Goal: Transaction & Acquisition: Purchase product/service

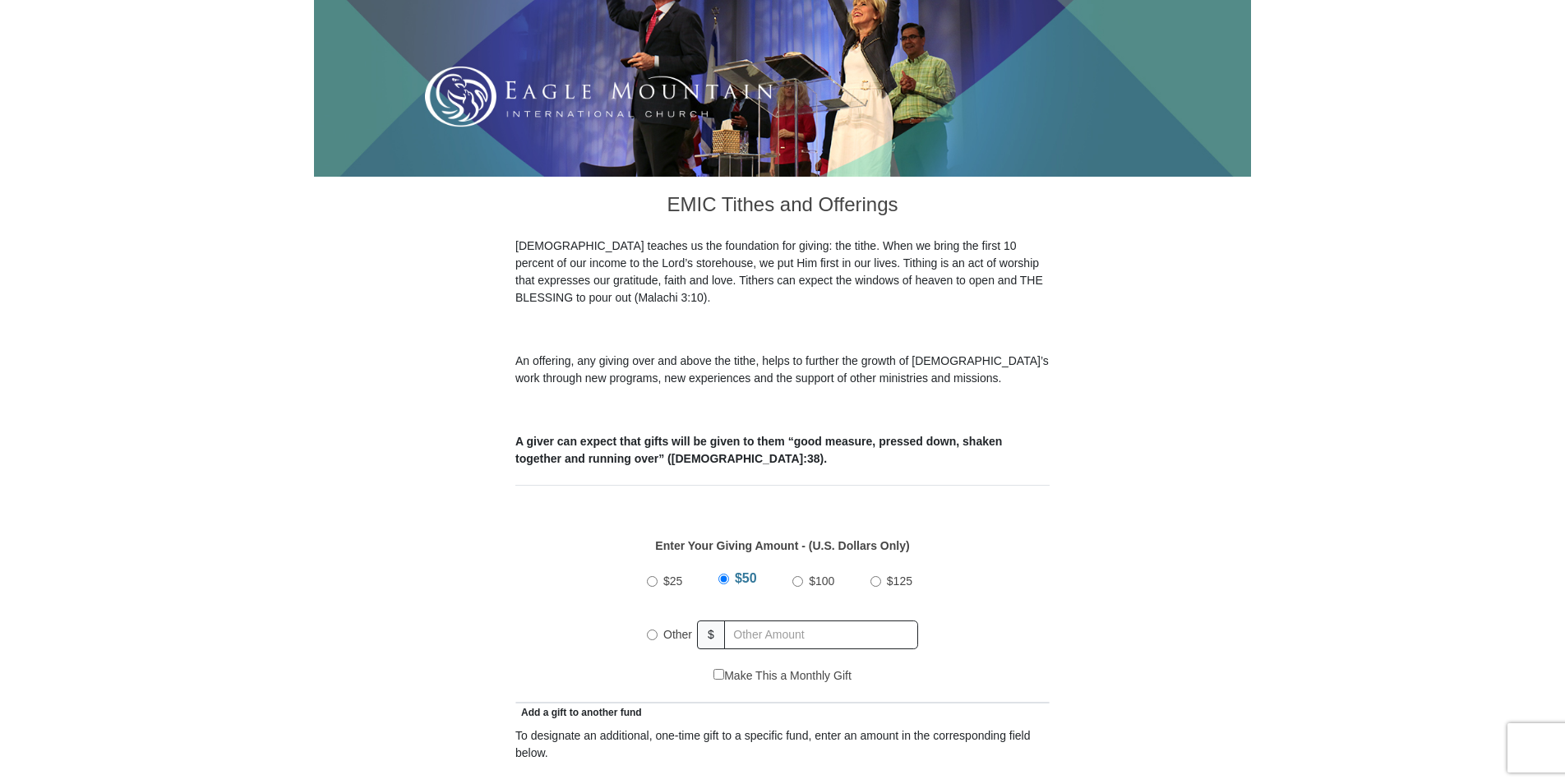
scroll to position [328, 0]
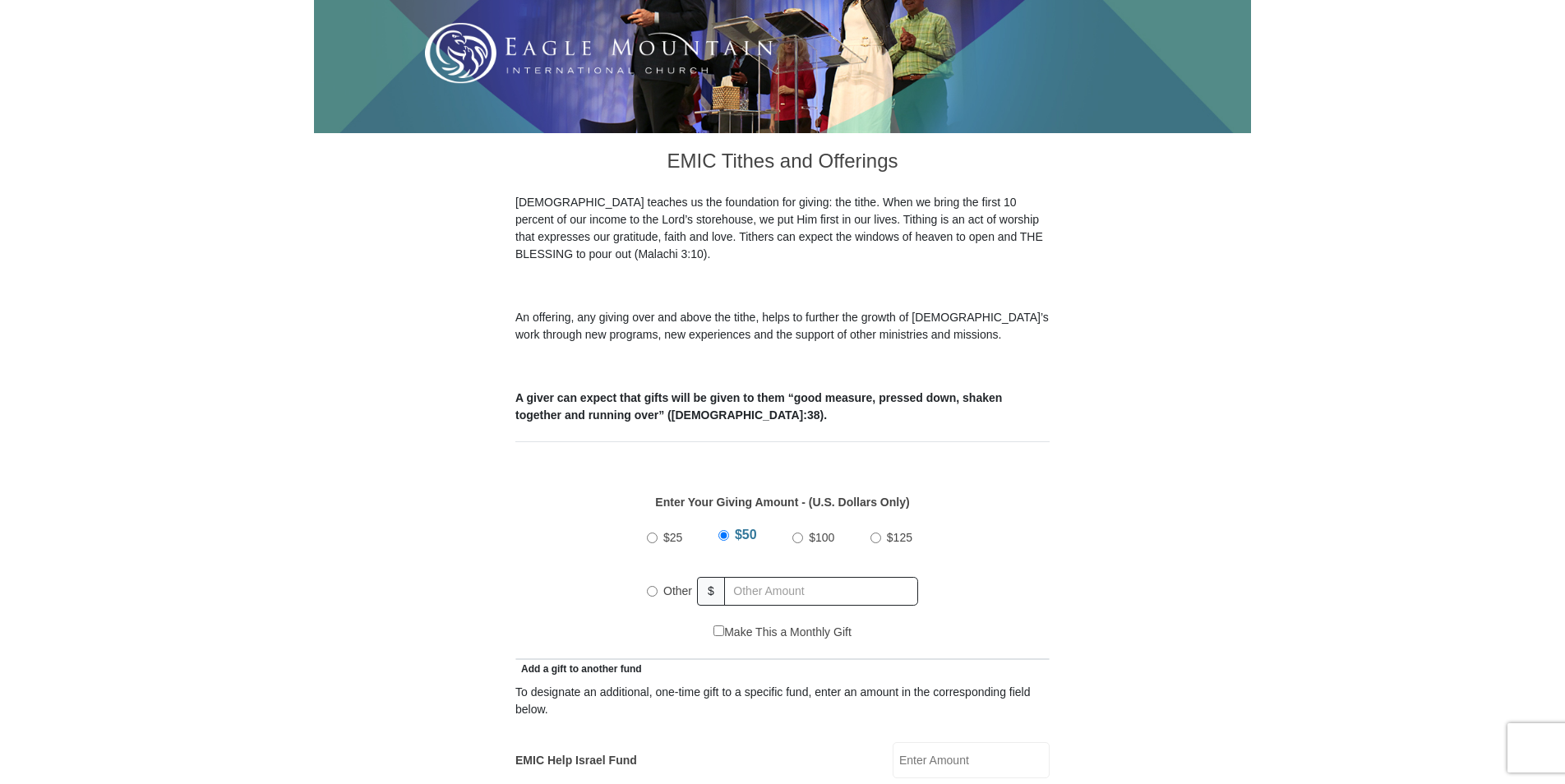
click at [653, 586] on input "Other" at bounding box center [652, 591] width 11 height 11
radio input "true"
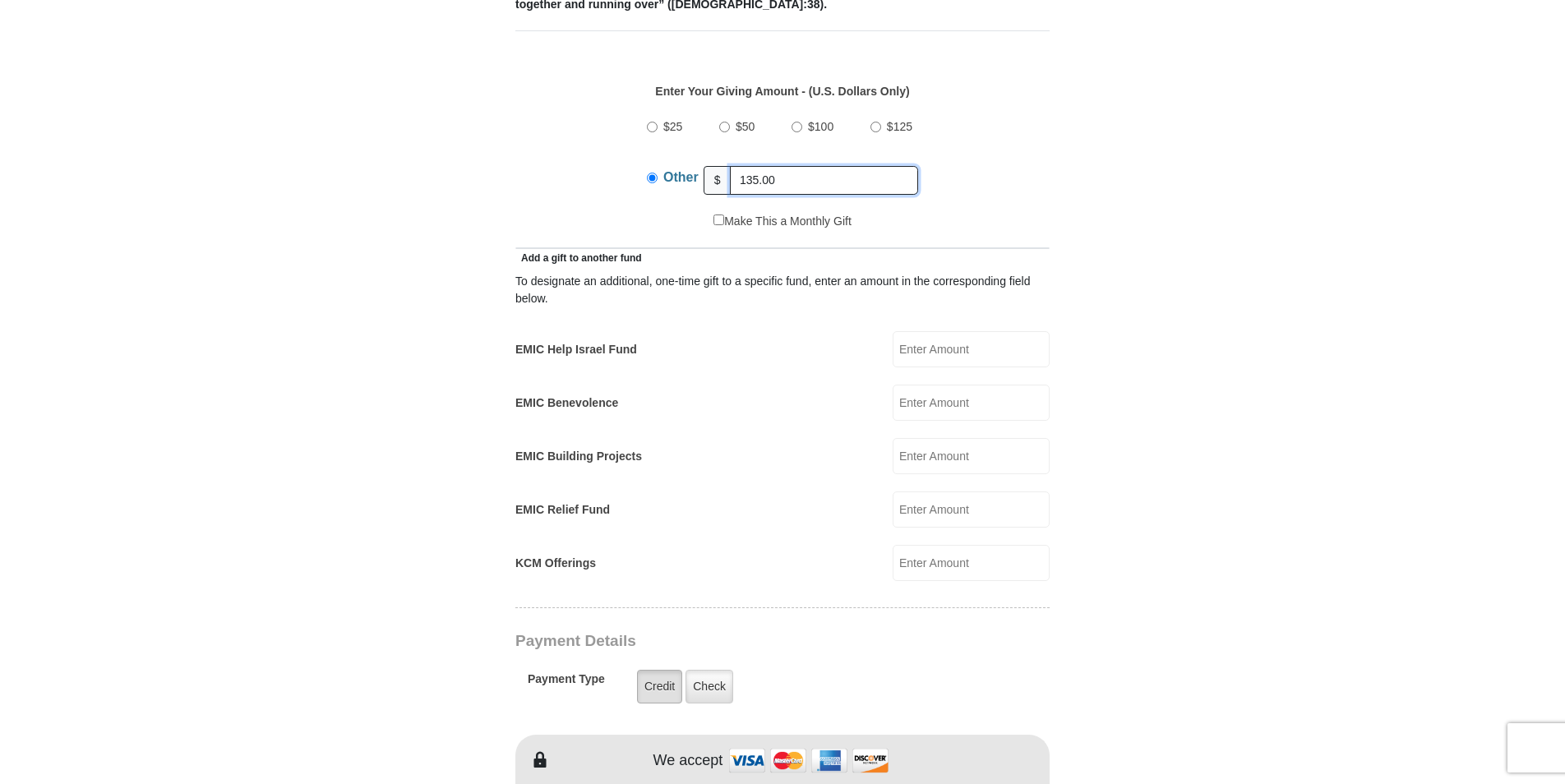
scroll to position [822, 0]
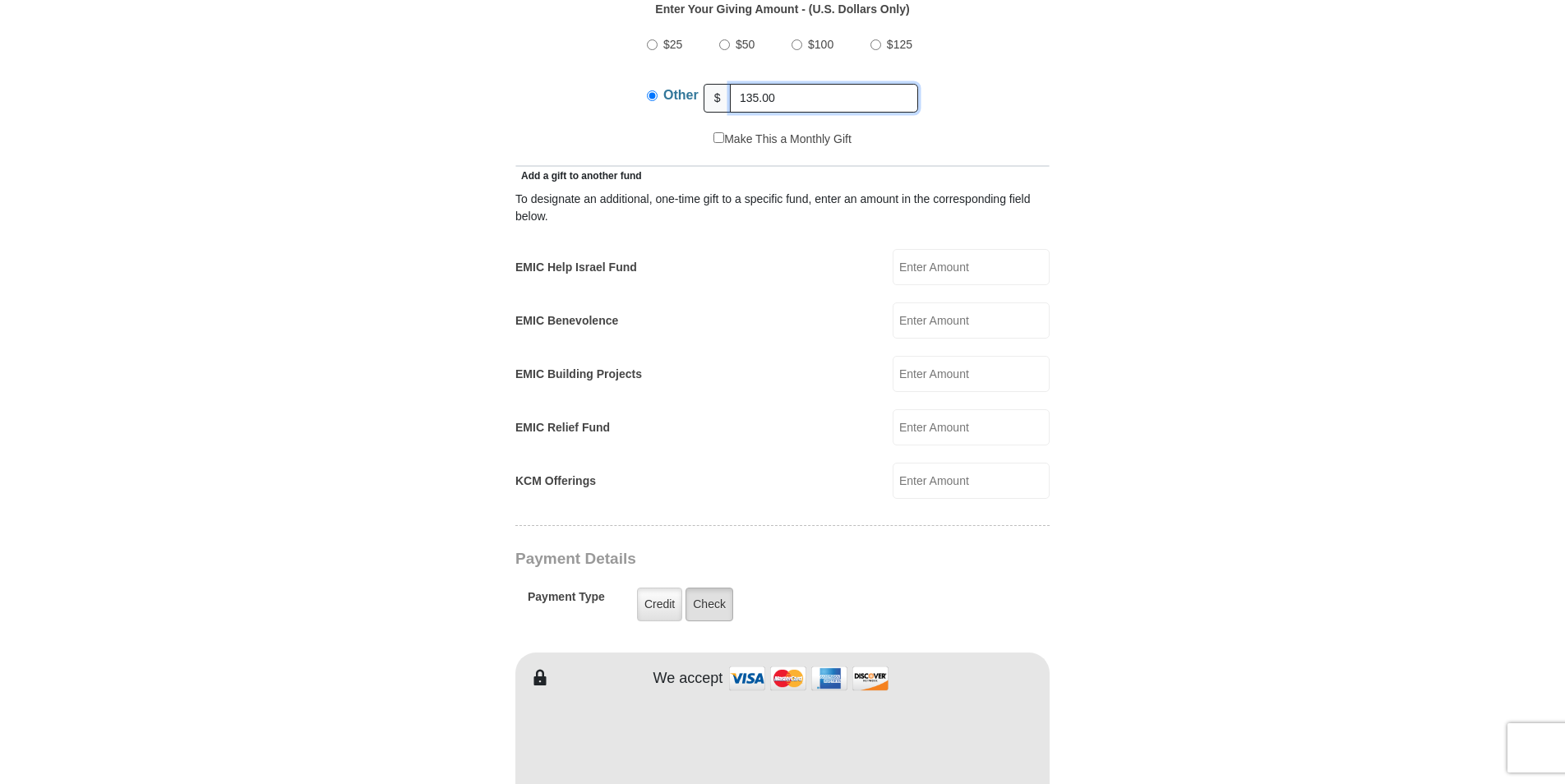
type input "135.00"
click at [710, 588] on label "Check" at bounding box center [709, 604] width 48 height 34
click at [0, 0] on input "Check" at bounding box center [0, 0] width 0 height 0
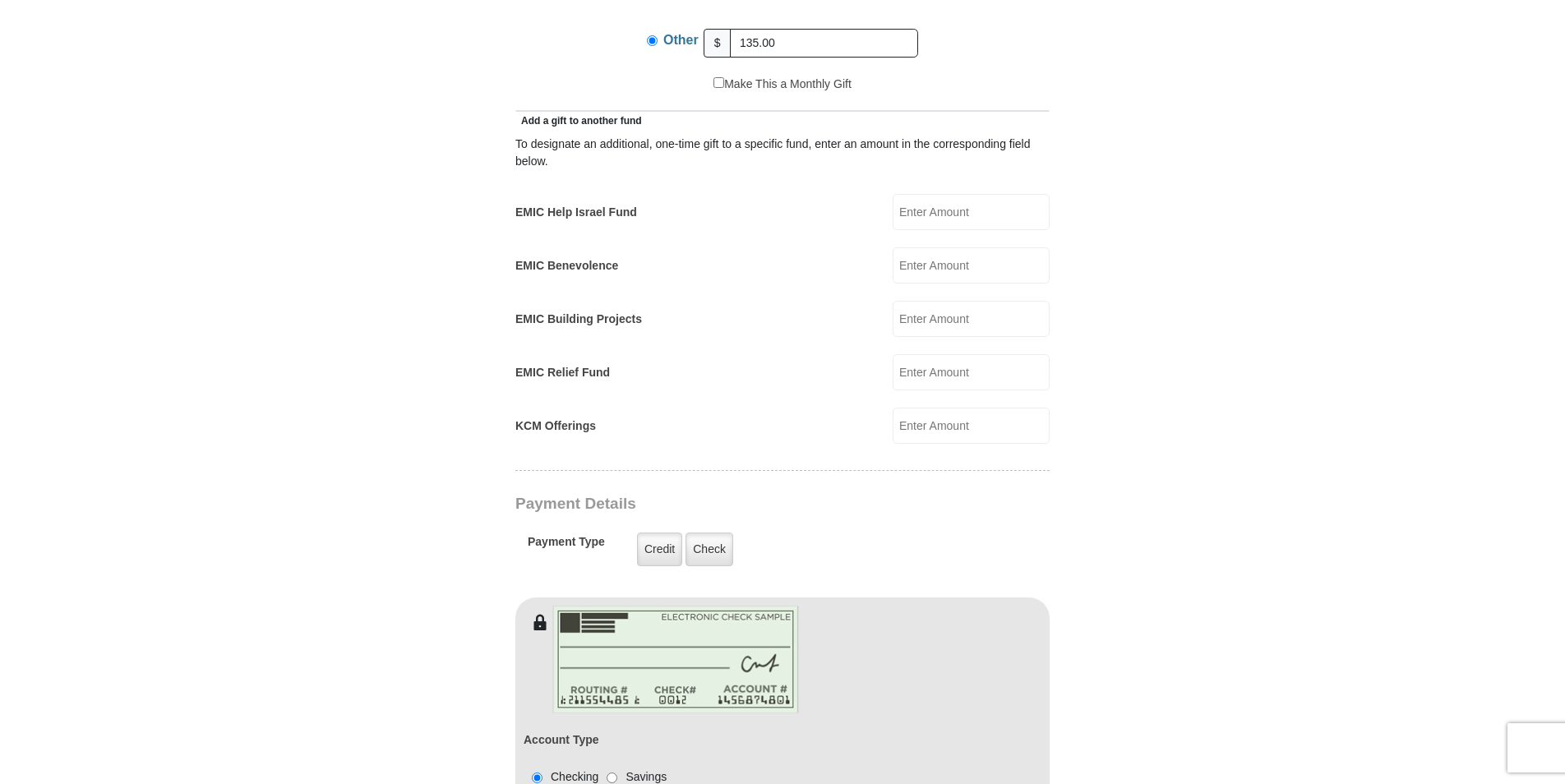
scroll to position [1068, 0]
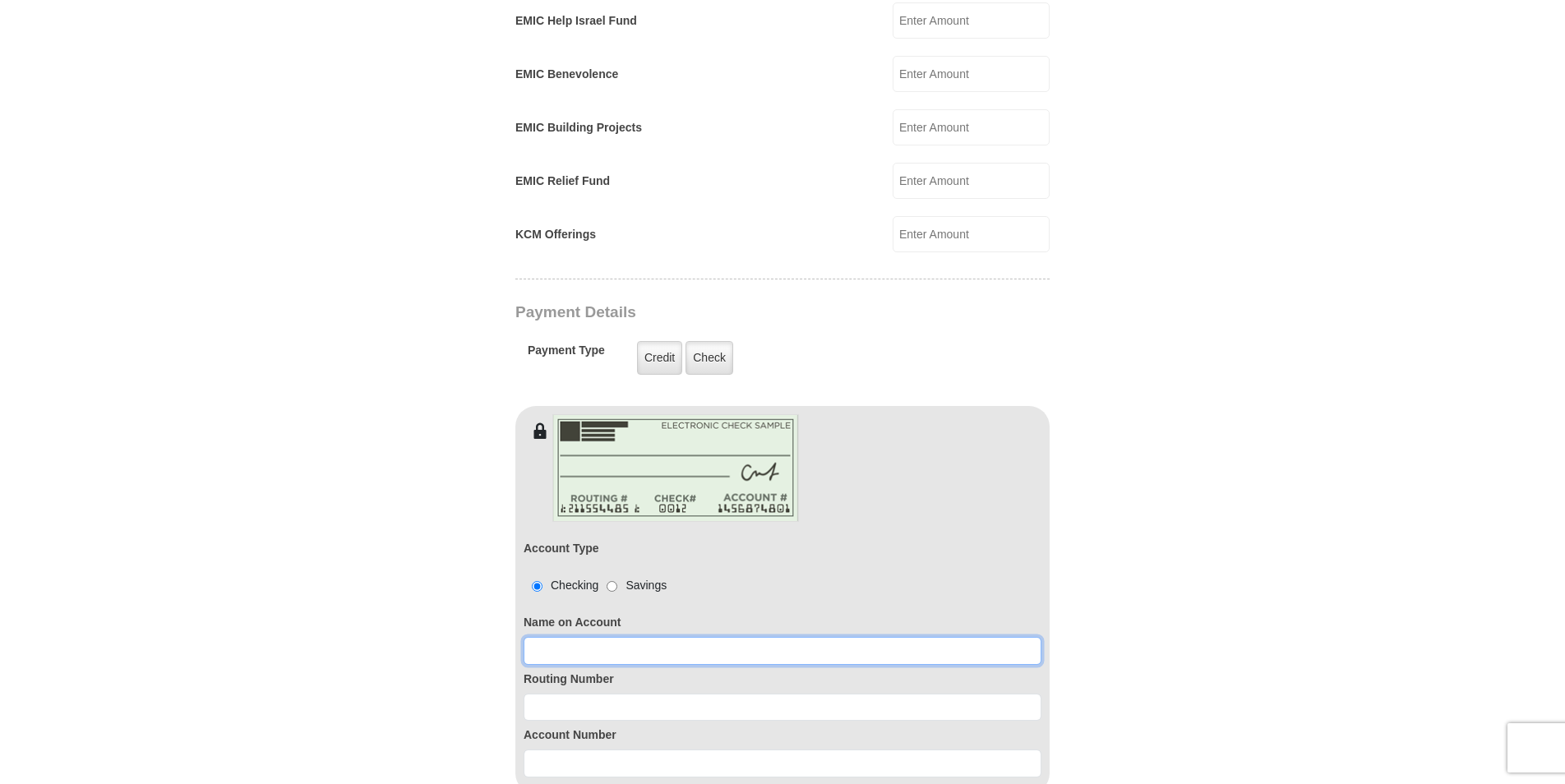
click at [541, 637] on input at bounding box center [782, 651] width 518 height 28
type input "[PERSON_NAME]"
type input "[EMAIL_ADDRESS][PERSON_NAME][DOMAIN_NAME]"
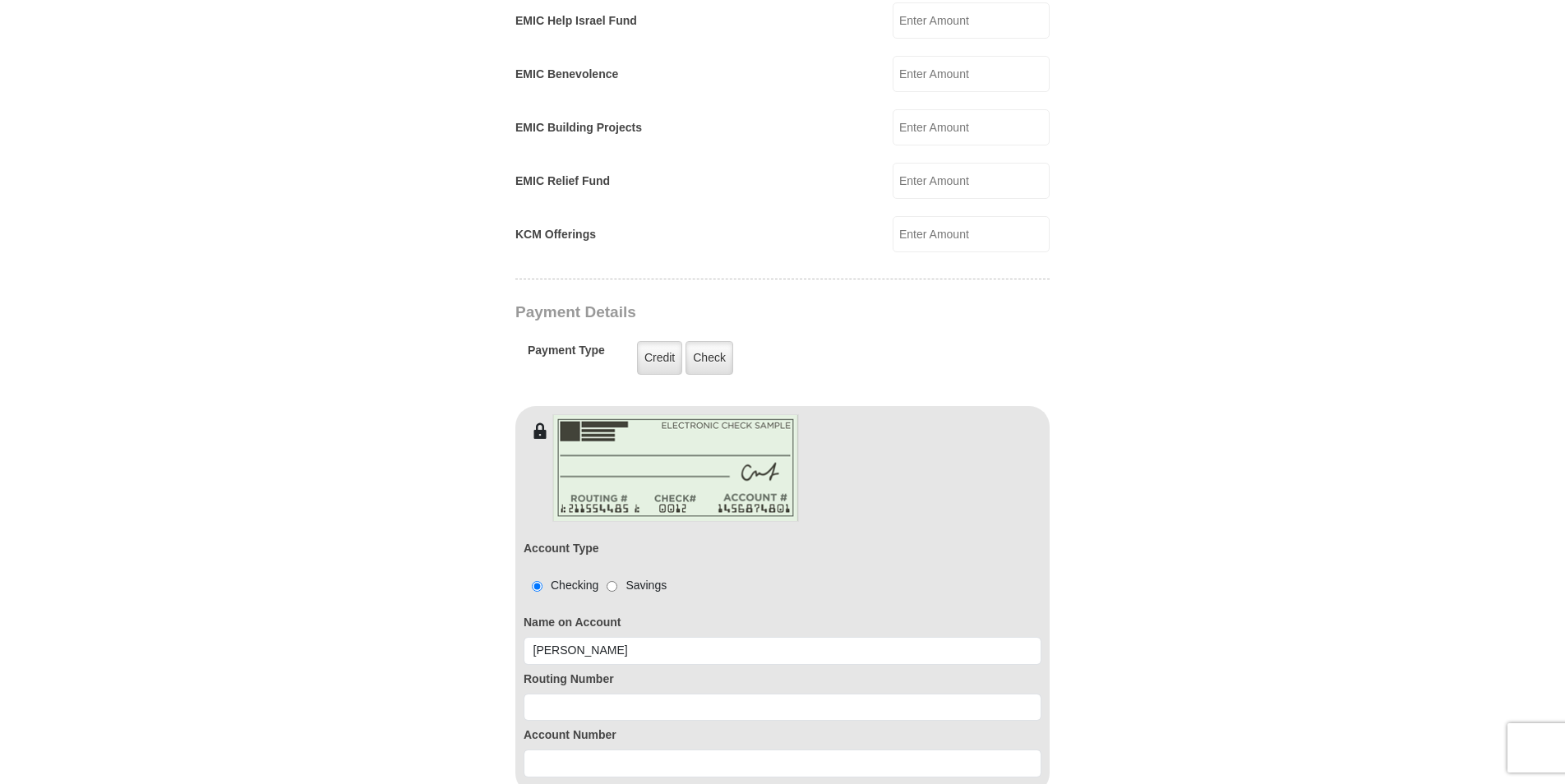
type input "[STREET_ADDRESS]"
type input "Mesa"
type input "85202"
type input "4807582056"
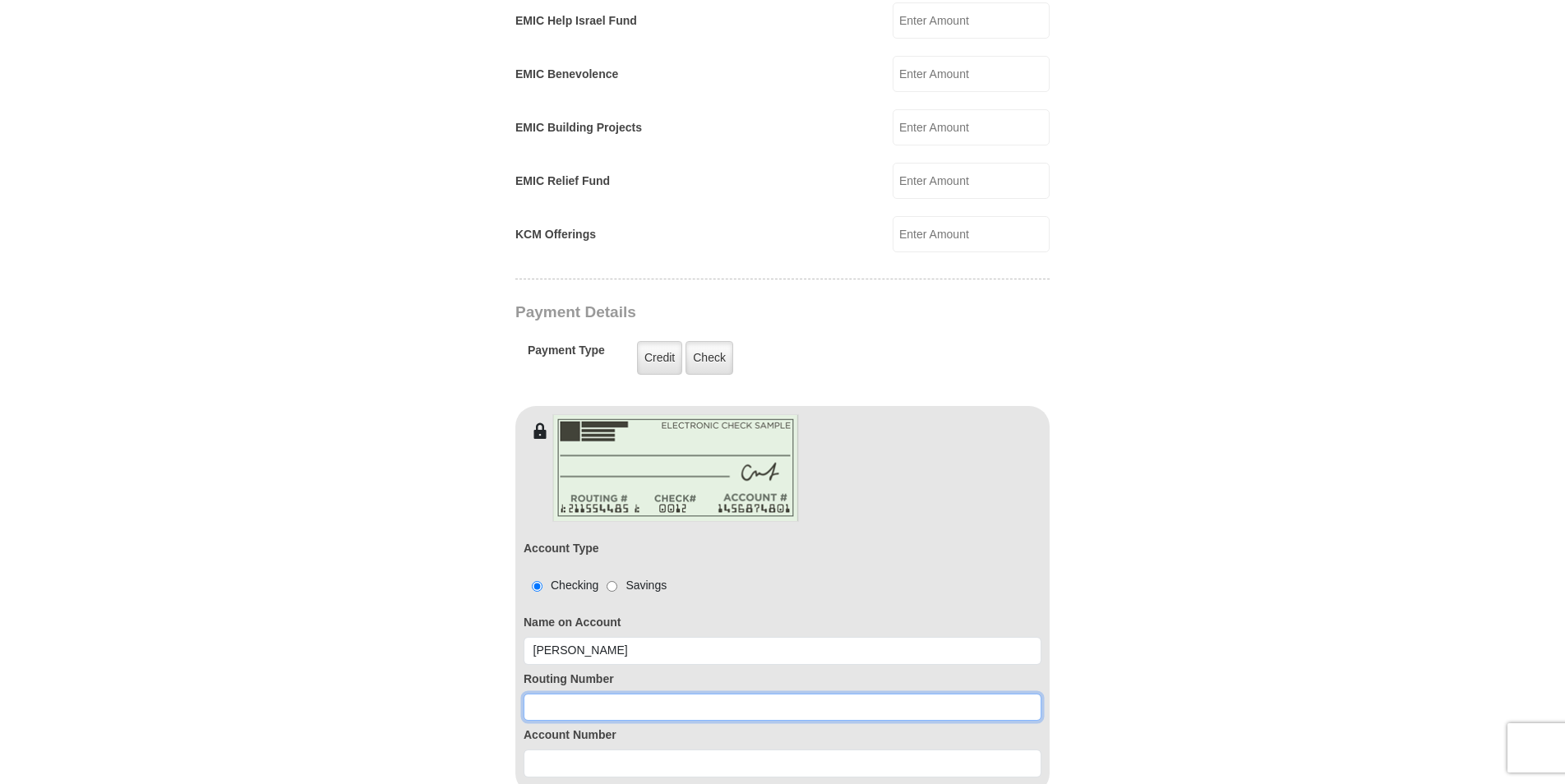
click at [537, 693] on input at bounding box center [782, 707] width 518 height 28
type input "122187238"
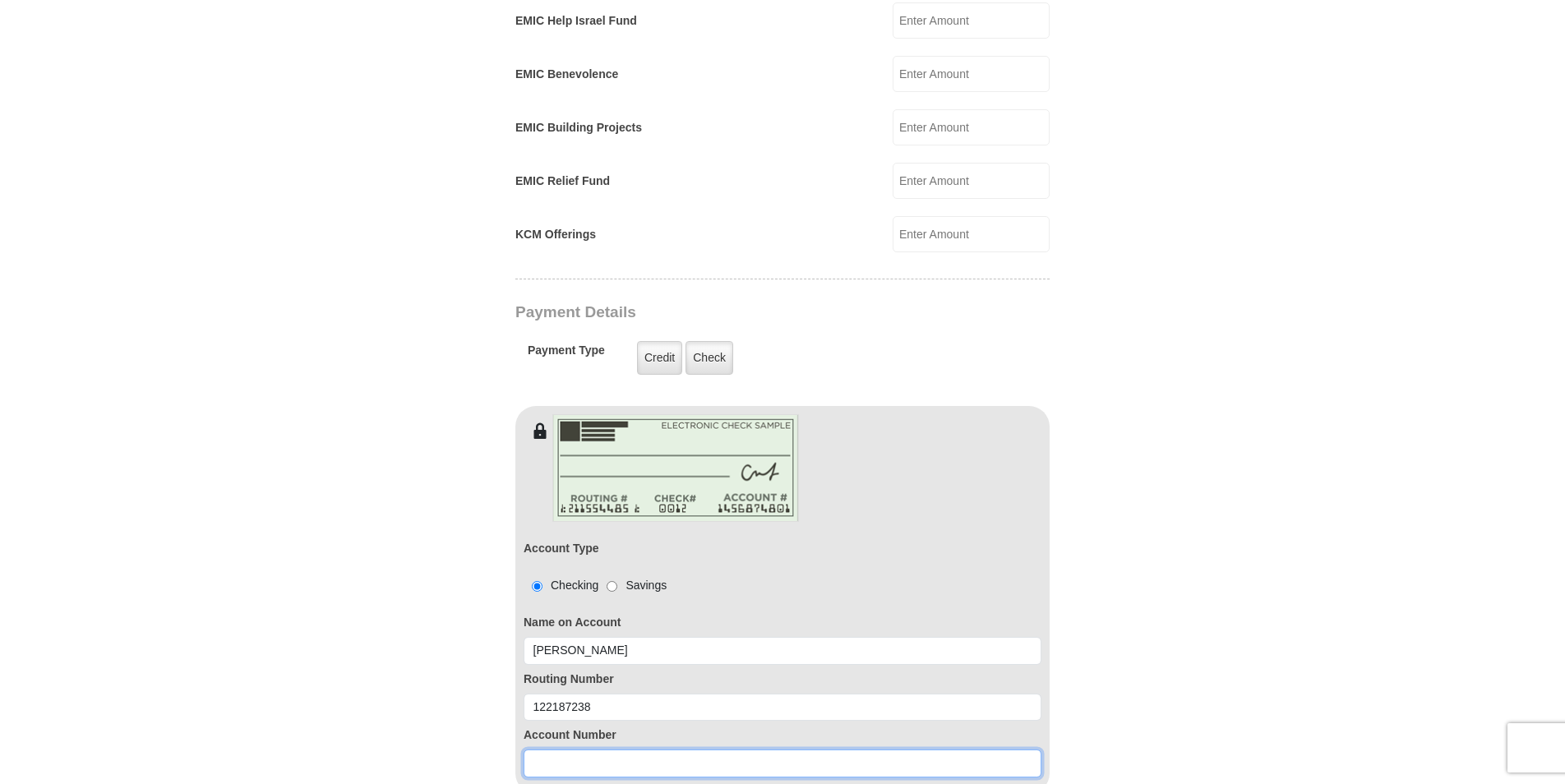
click at [534, 750] on input at bounding box center [782, 763] width 518 height 28
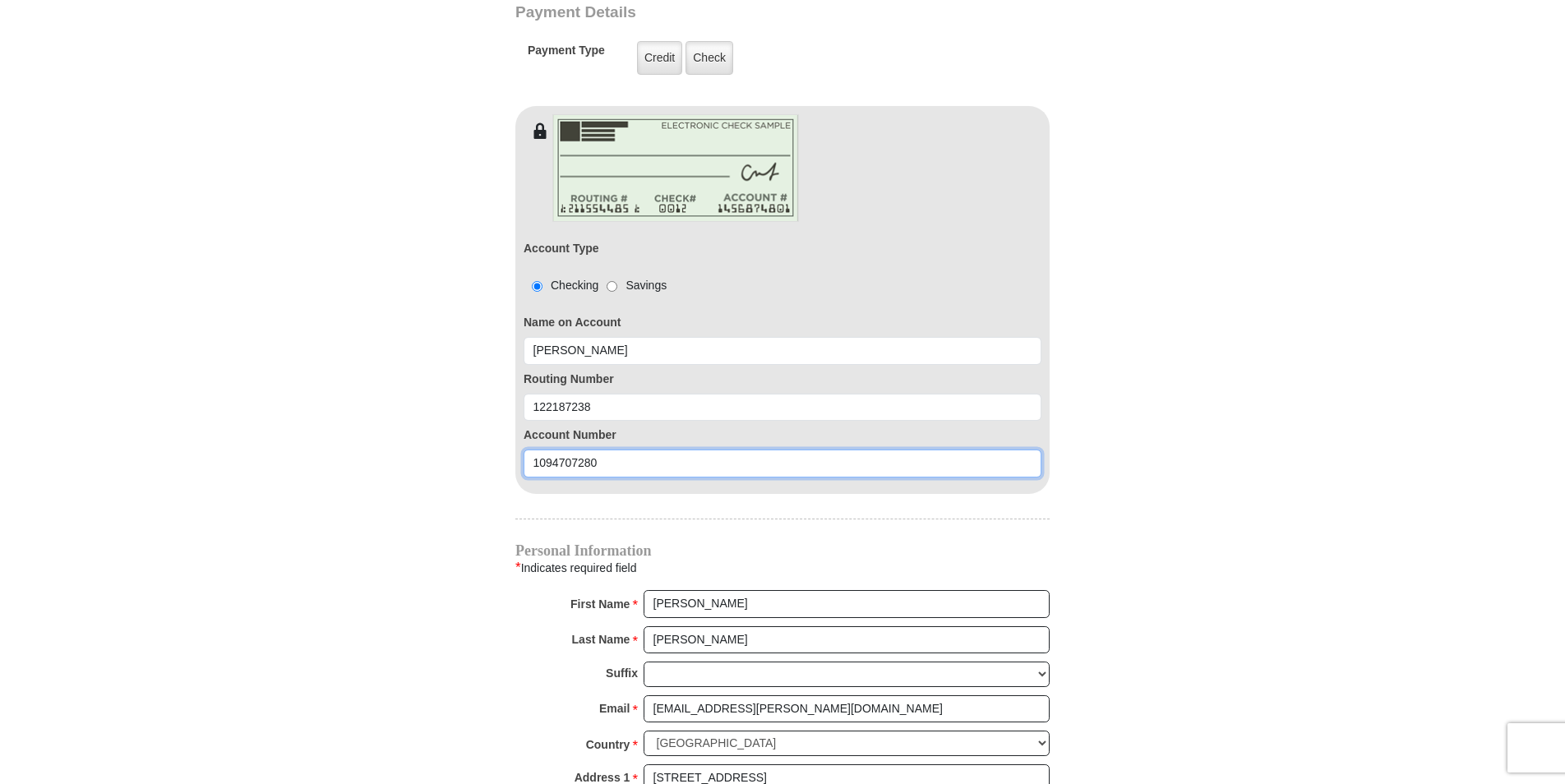
scroll to position [1397, 0]
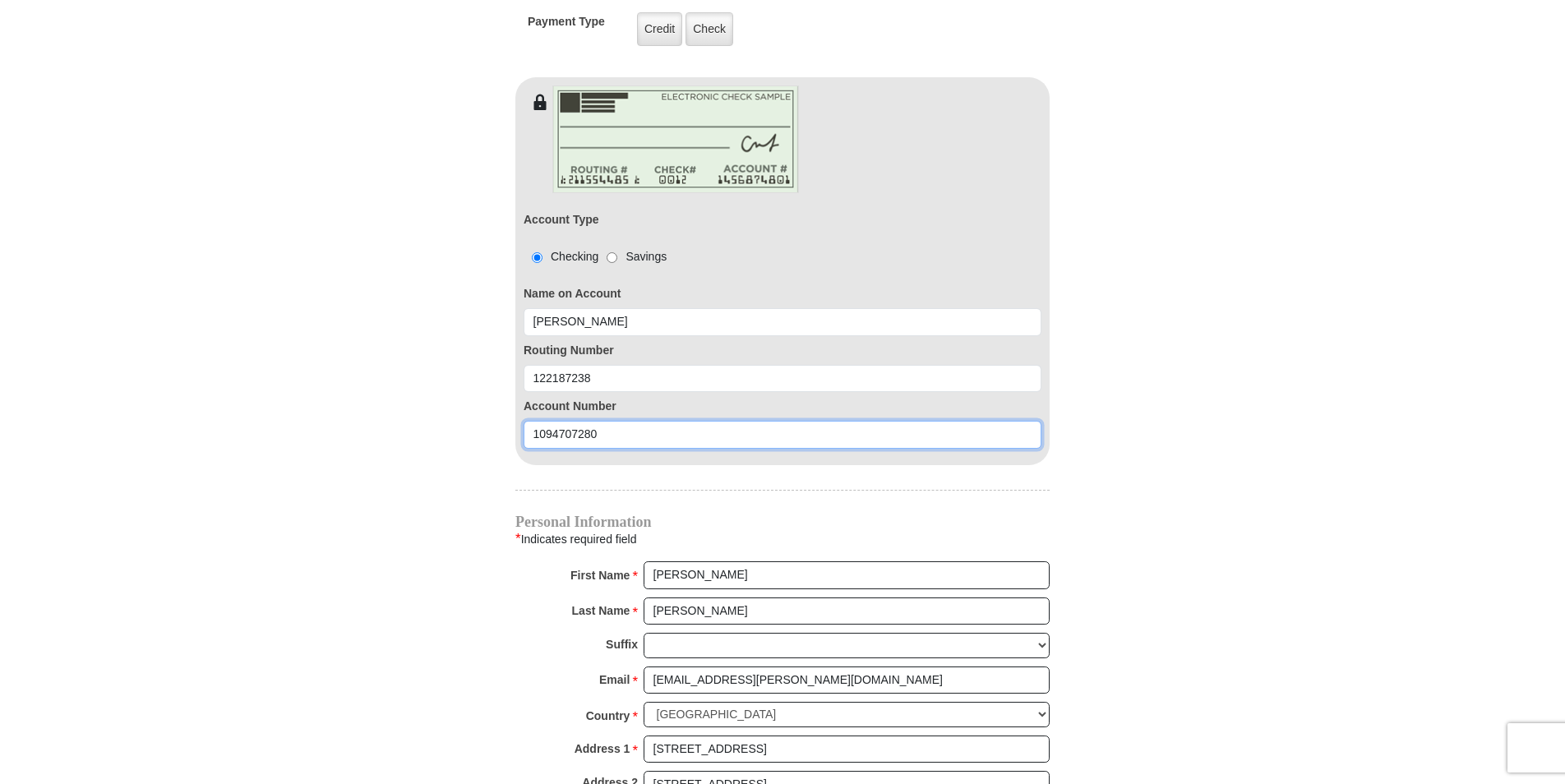
type input "1094707280"
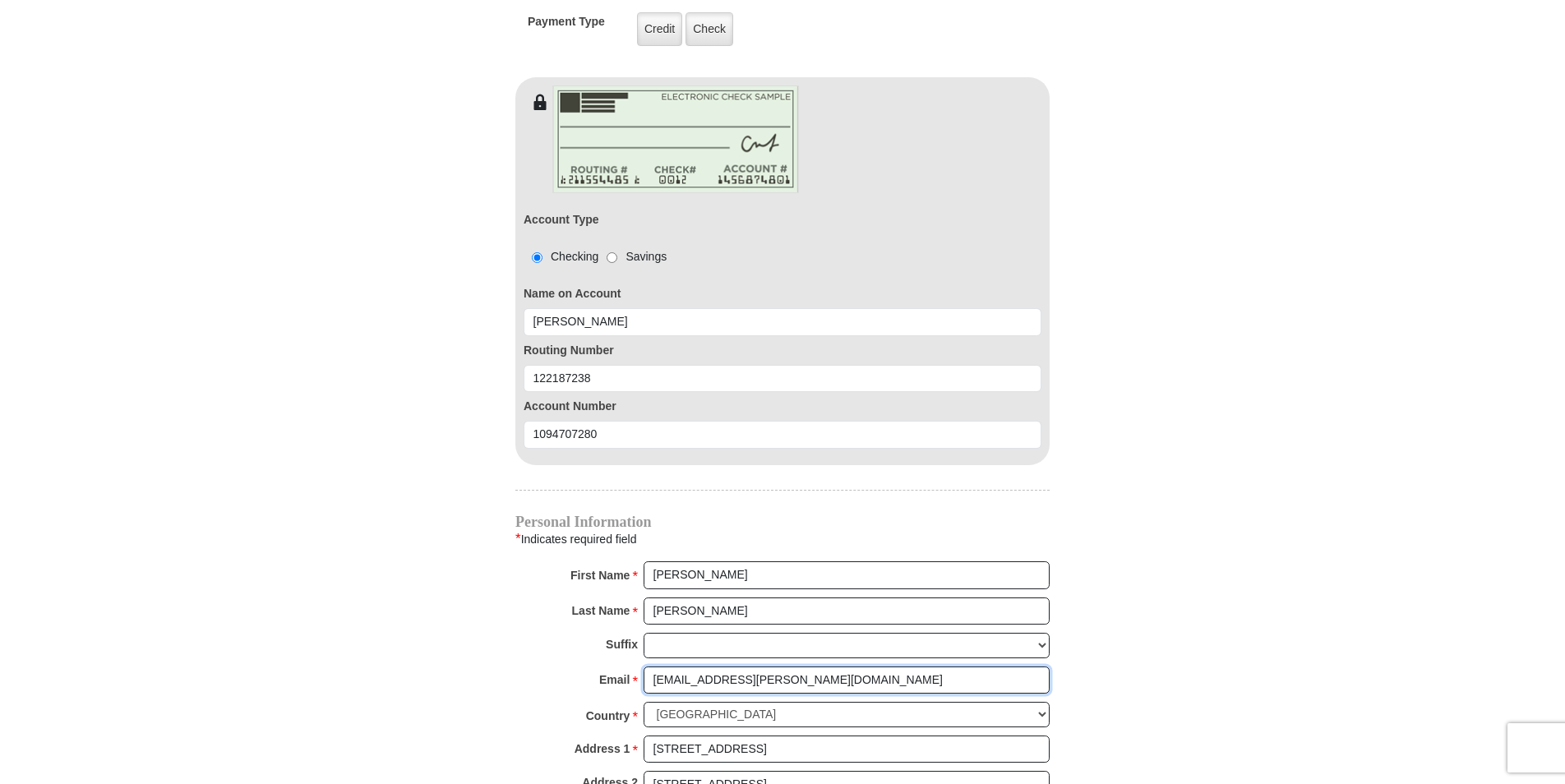
click at [751, 667] on input "[EMAIL_ADDRESS][PERSON_NAME][DOMAIN_NAME]" at bounding box center [847, 680] width 406 height 28
click at [685, 666] on input "[EMAIL_ADDRESS][PERSON_NAME][DOMAIN_NAME]" at bounding box center [847, 680] width 406 height 28
click at [769, 667] on input "[EMAIL_ADDRESS][PERSON_NAME][DOMAIN_NAME]" at bounding box center [847, 680] width 406 height 28
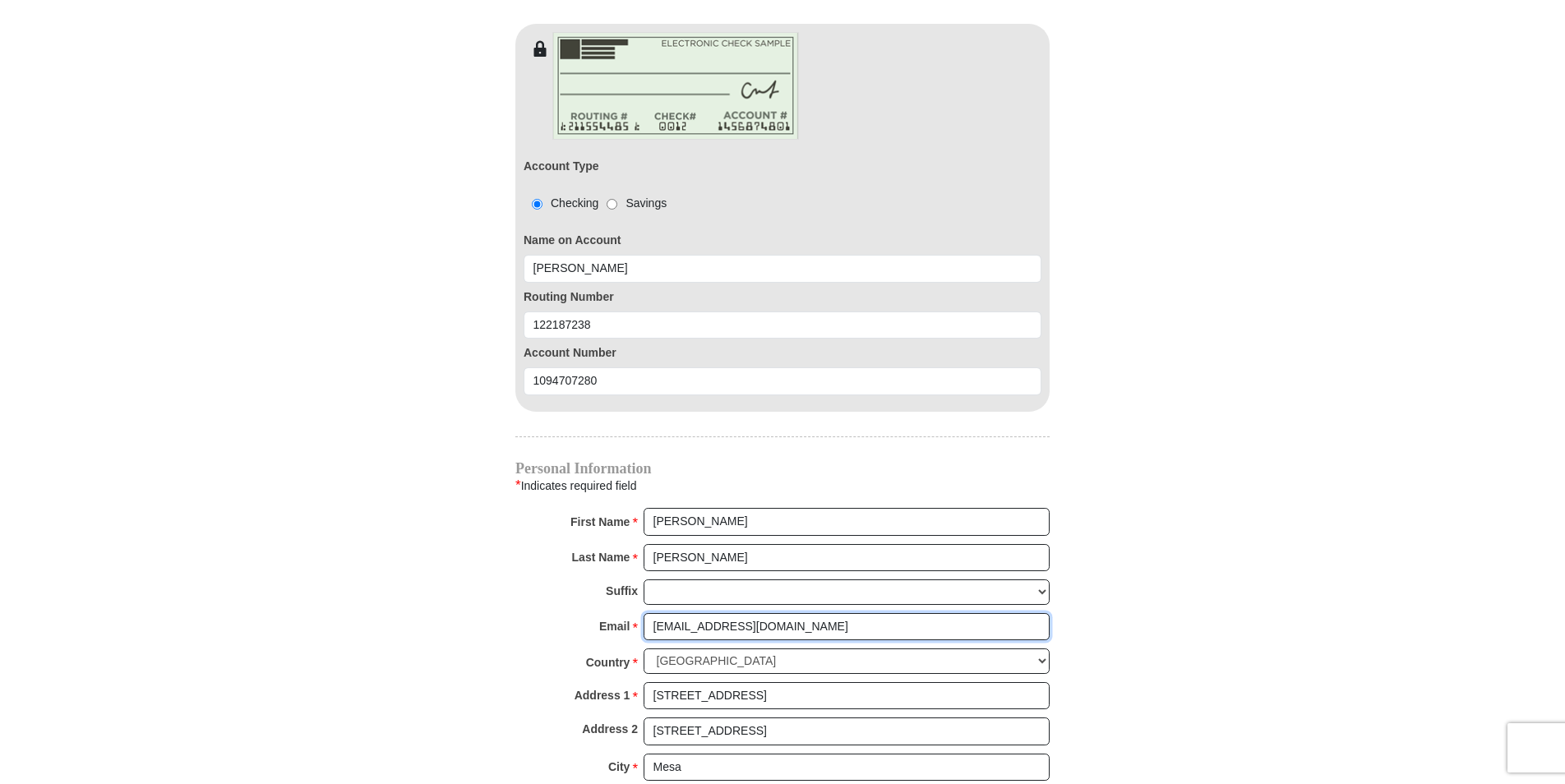
scroll to position [1479, 0]
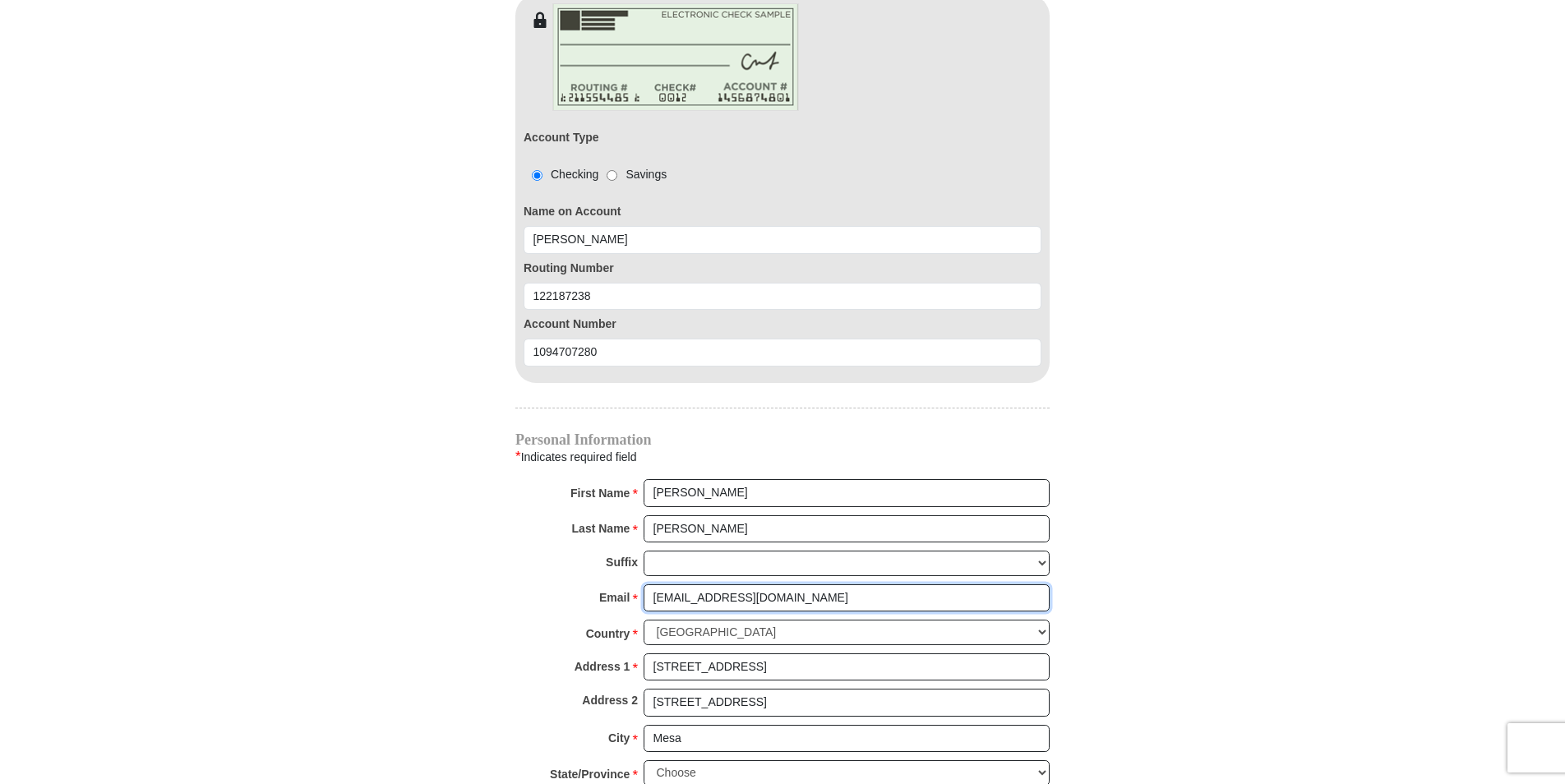
type input "[EMAIL_ADDRESS][DOMAIN_NAME]"
drag, startPoint x: 811, startPoint y: 649, endPoint x: 622, endPoint y: 656, distance: 189.1
click at [622, 656] on div "Address 1 * [STREET_ADDRESS] Please enter Address 1" at bounding box center [782, 672] width 534 height 36
type input "[STREET_ADDRESS]"
drag, startPoint x: 872, startPoint y: 678, endPoint x: 617, endPoint y: 706, distance: 256.5
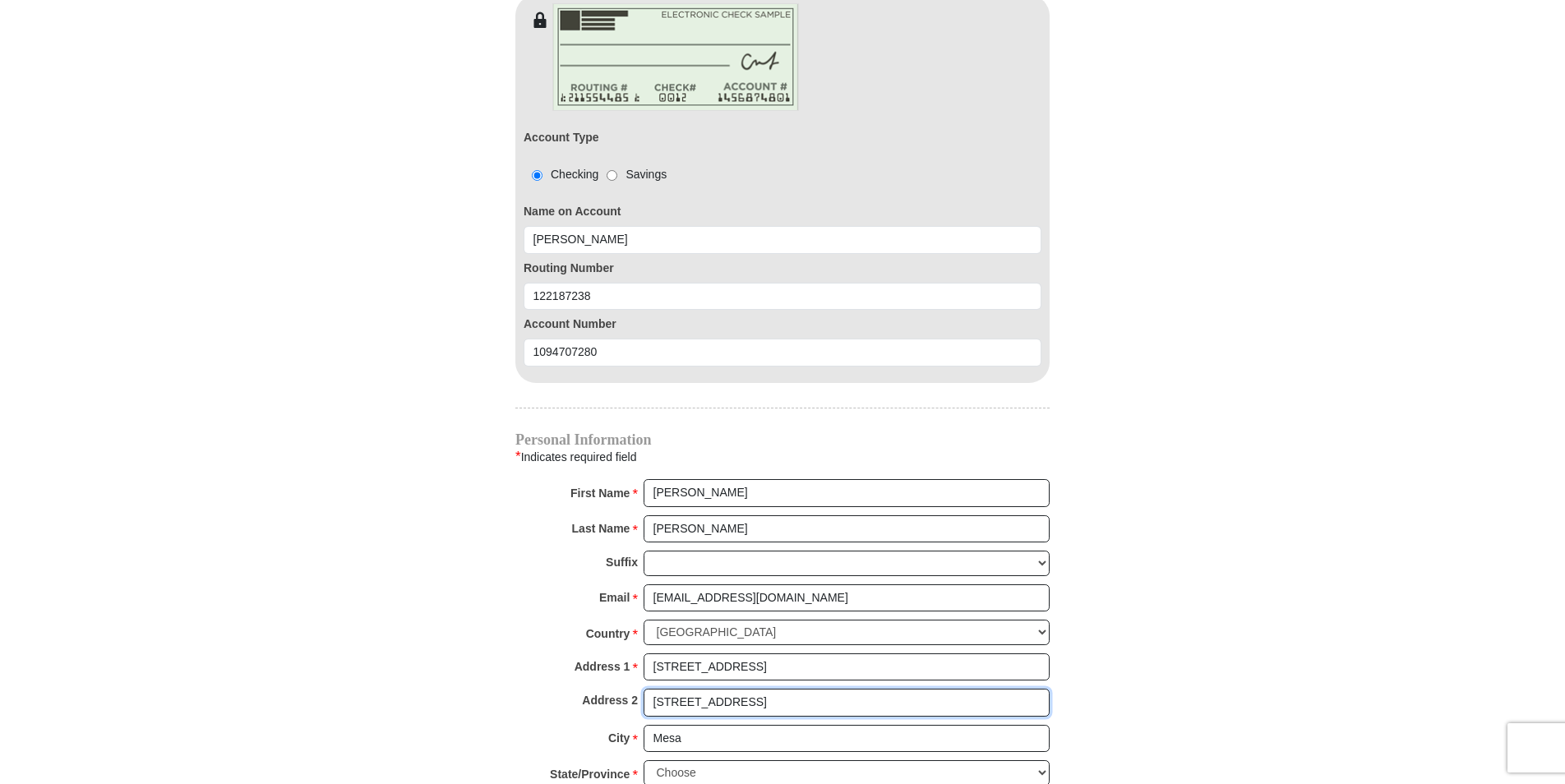
click at [617, 706] on div "Personal Information * Indicates required field First Name * [PERSON_NAME] Plea…" at bounding box center [782, 654] width 534 height 441
type input "Apt 134"
click at [716, 725] on input "Mesa" at bounding box center [847, 739] width 406 height 28
type input "M"
type input "[GEOGRAPHIC_DATA]"
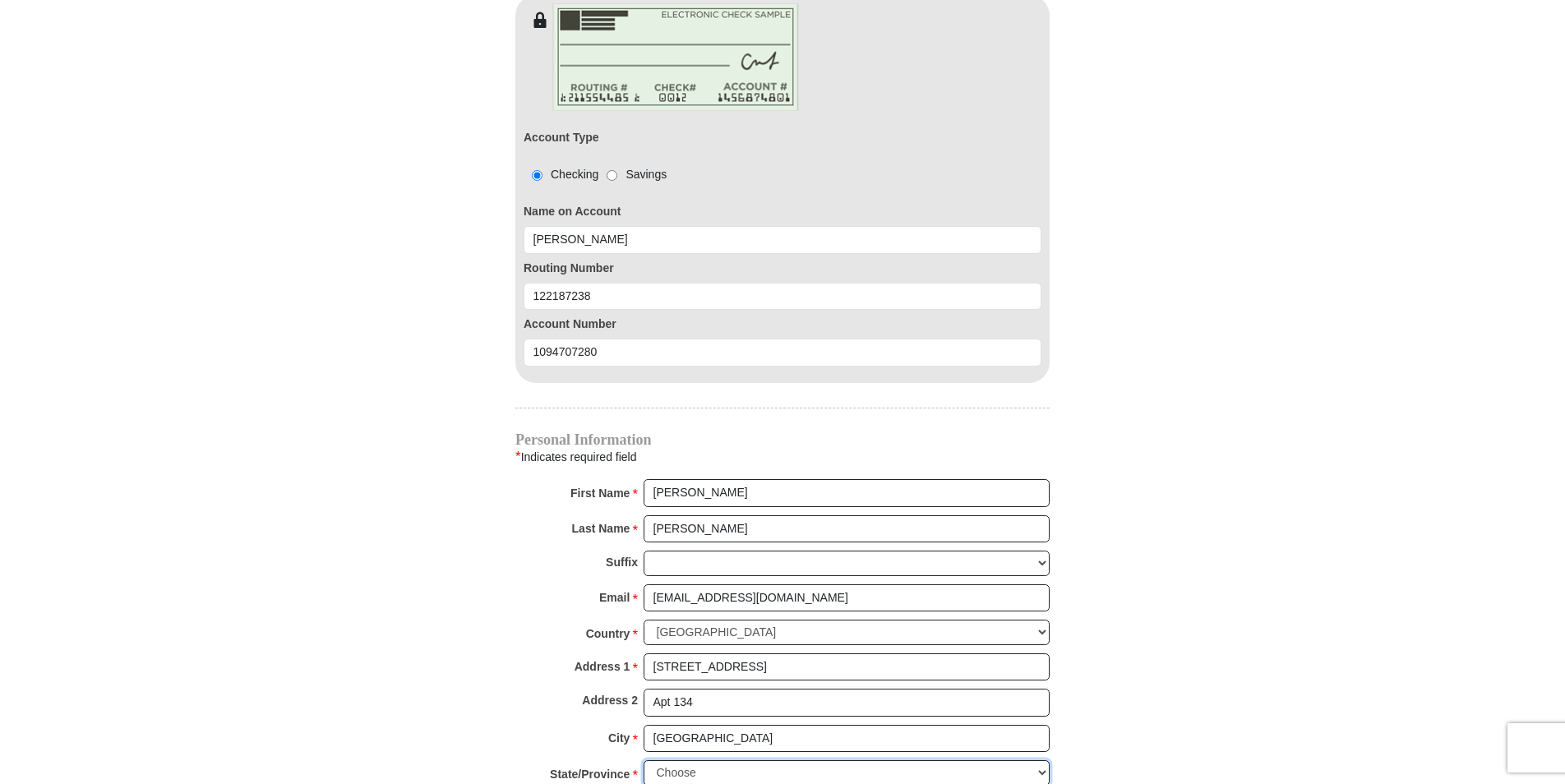
click at [1046, 760] on select "Choose [US_STATE] [US_STATE] [US_STATE] [US_STATE] [US_STATE] Armed Forces Amer…" at bounding box center [847, 772] width 406 height 26
select select "AZ"
click at [644, 760] on select "Choose [US_STATE] [US_STATE] [US_STATE] [US_STATE] [US_STATE] Armed Forces Amer…" at bounding box center [847, 772] width 406 height 26
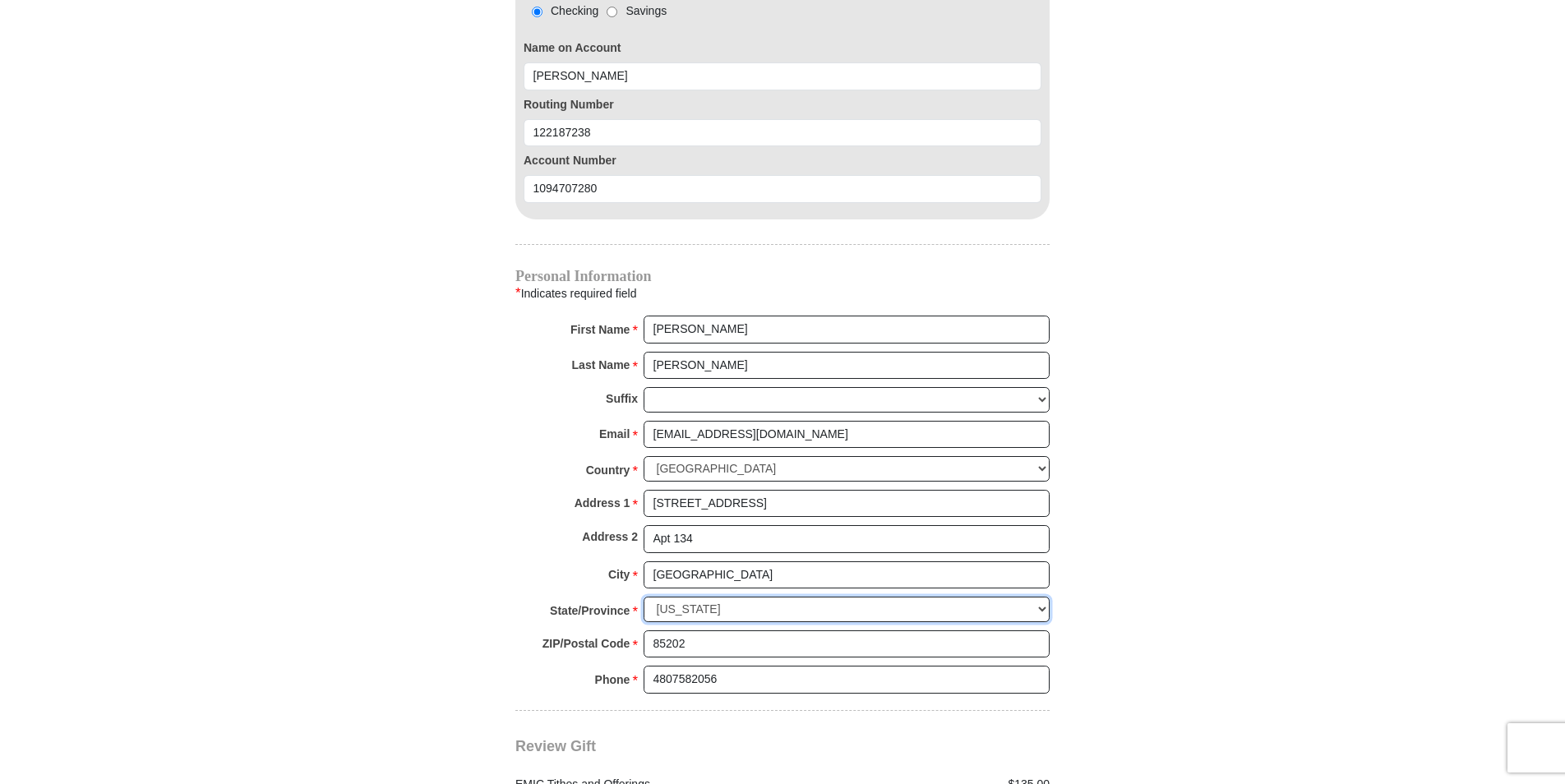
scroll to position [1643, 0]
click at [690, 630] on input "85202" at bounding box center [847, 644] width 406 height 28
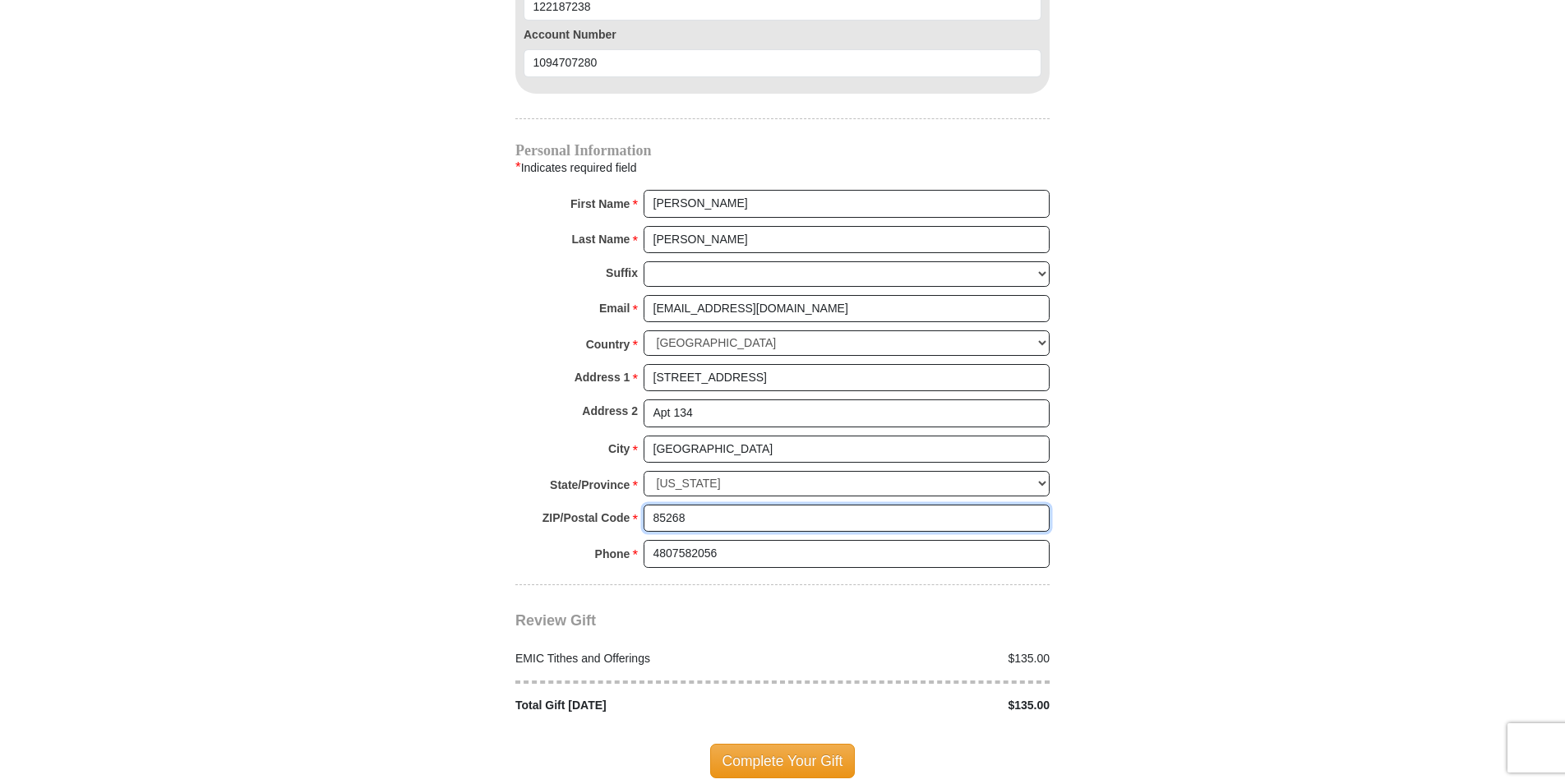
scroll to position [1807, 0]
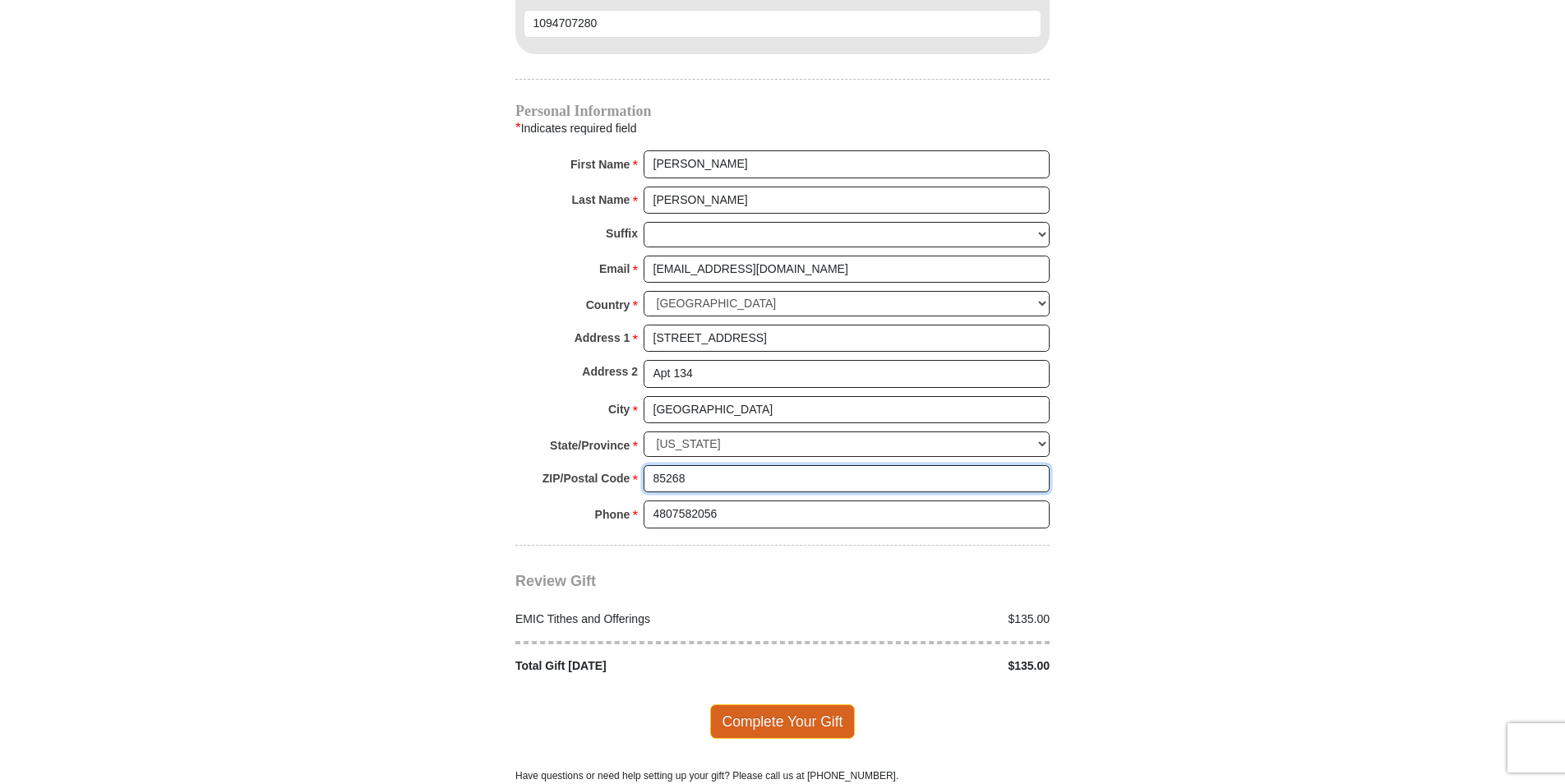
type input "85268"
click at [800, 704] on span "Complete Your Gift" at bounding box center [782, 721] width 145 height 35
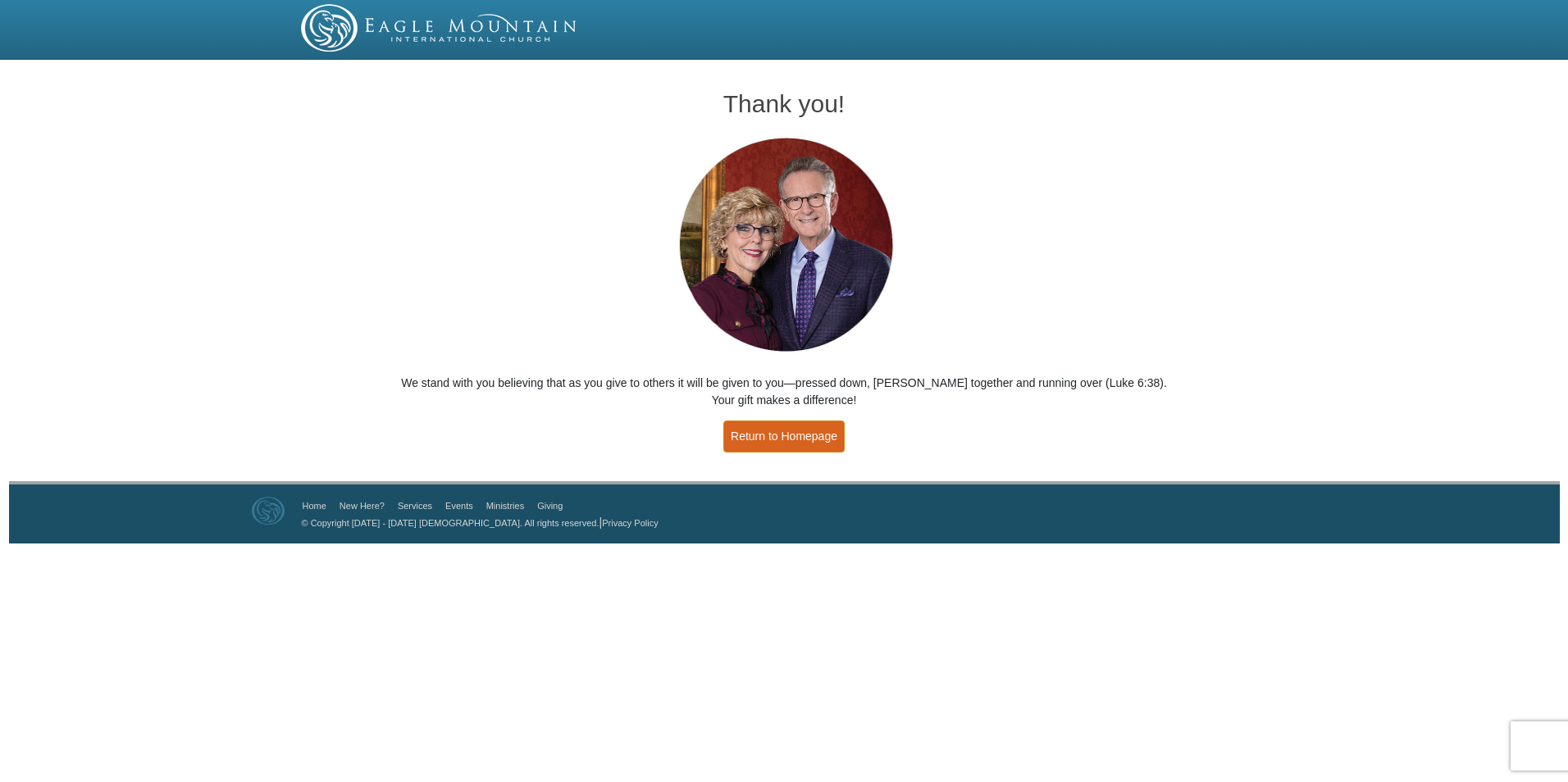
click at [763, 443] on link "Return to Homepage" at bounding box center [783, 436] width 121 height 32
